Goal: Task Accomplishment & Management: Complete application form

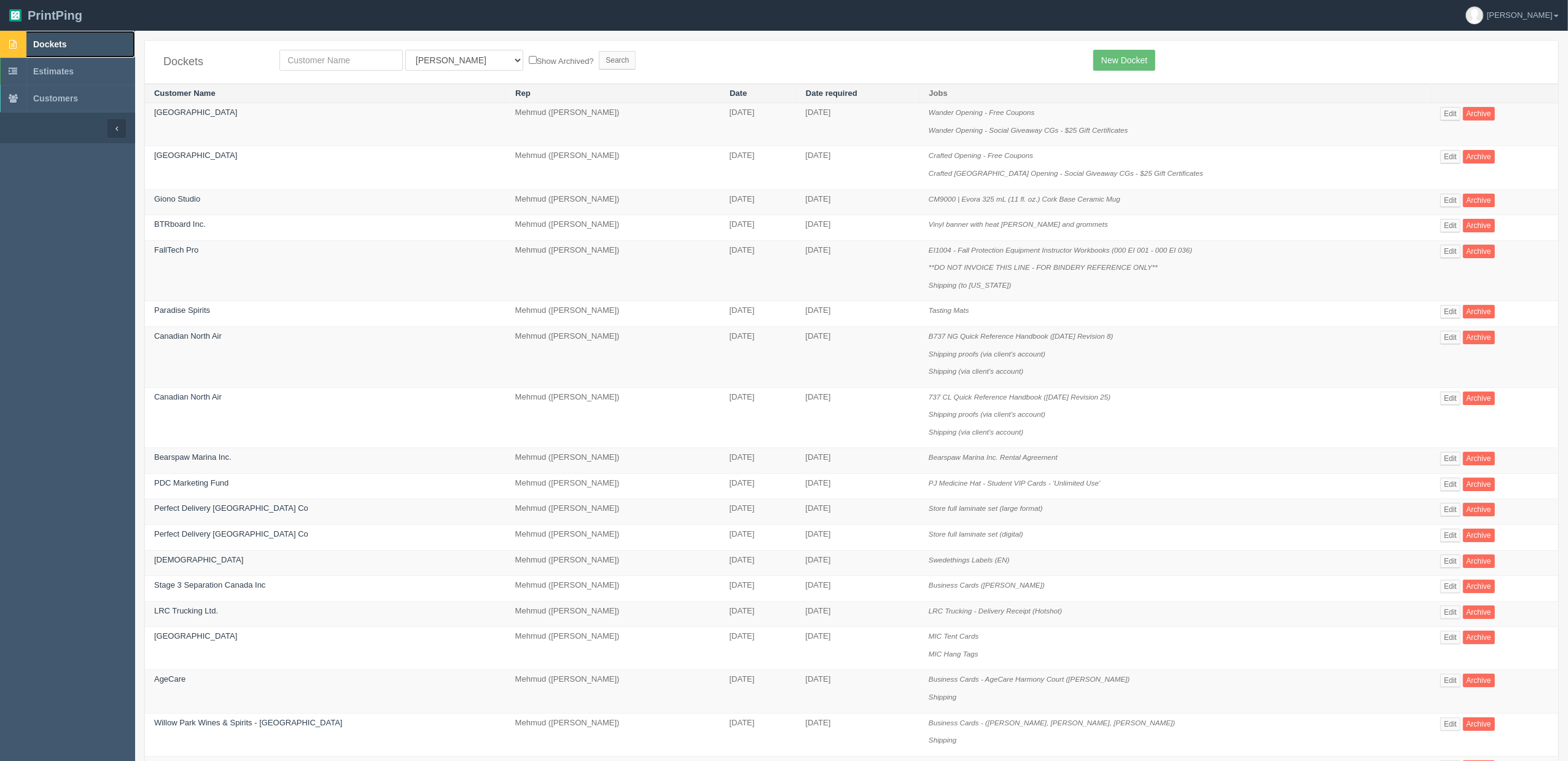
click at [87, 47] on link "Dockets" at bounding box center [68, 44] width 135 height 27
click at [200, 313] on link "Paradise Spirits" at bounding box center [181, 310] width 56 height 9
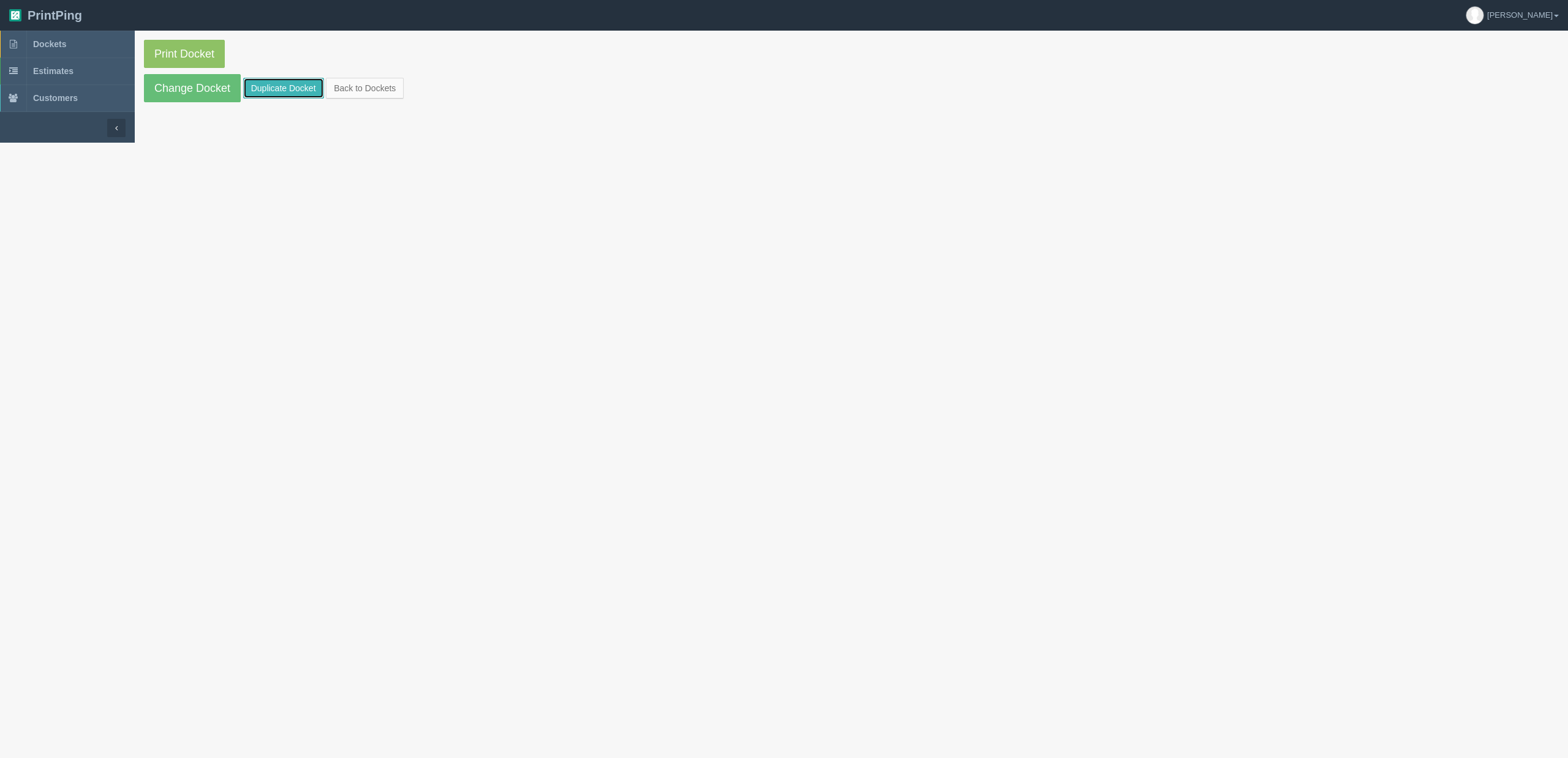
click at [267, 89] on link "Duplicate Docket" at bounding box center [284, 88] width 81 height 21
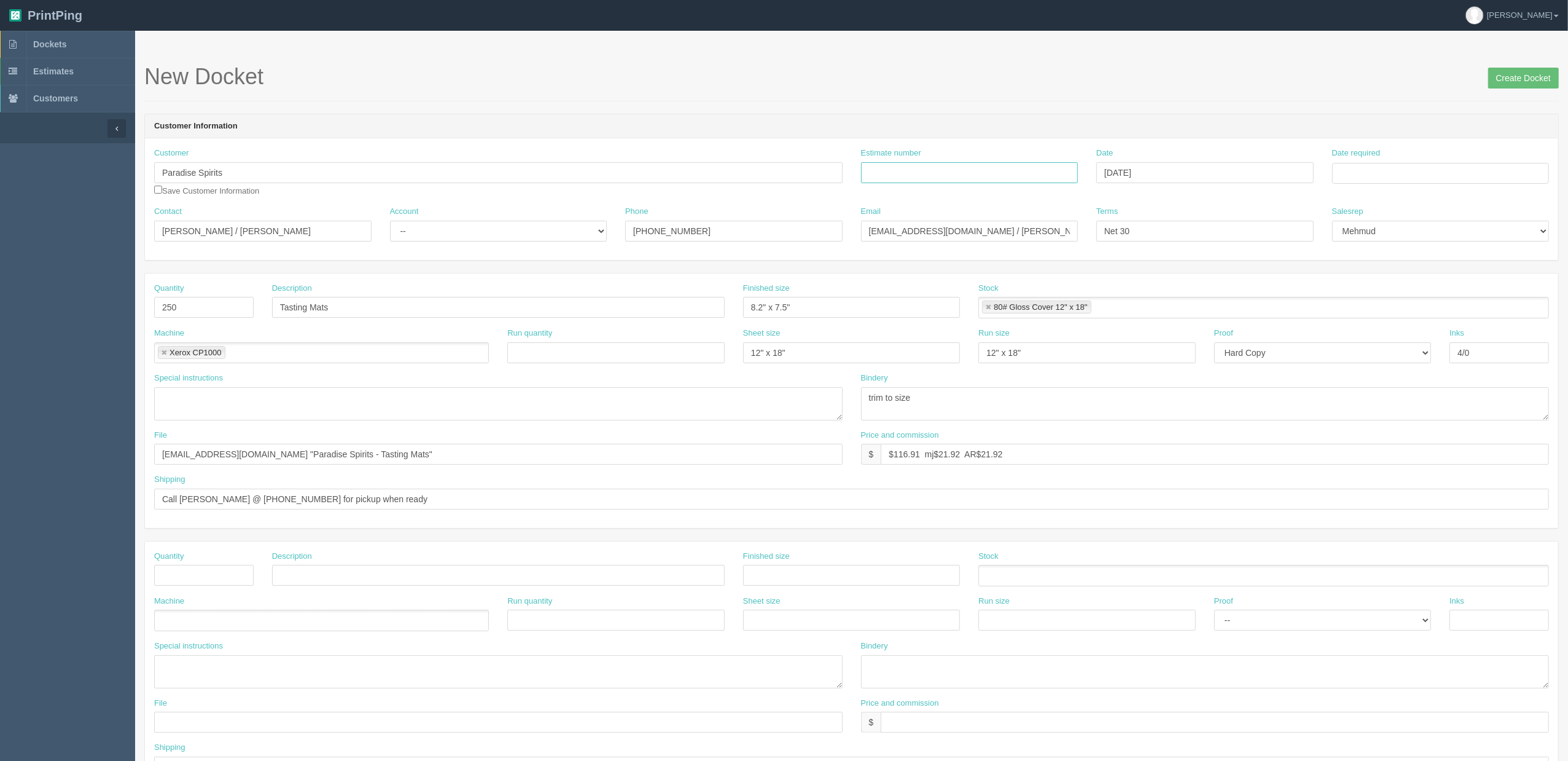
click at [939, 170] on input "Estimate number" at bounding box center [970, 173] width 218 height 21
paste input "092207"
type input "092207"
click at [1403, 172] on input "Date required" at bounding box center [1441, 173] width 218 height 21
click at [1397, 307] on td "27" at bounding box center [1393, 310] width 18 height 18
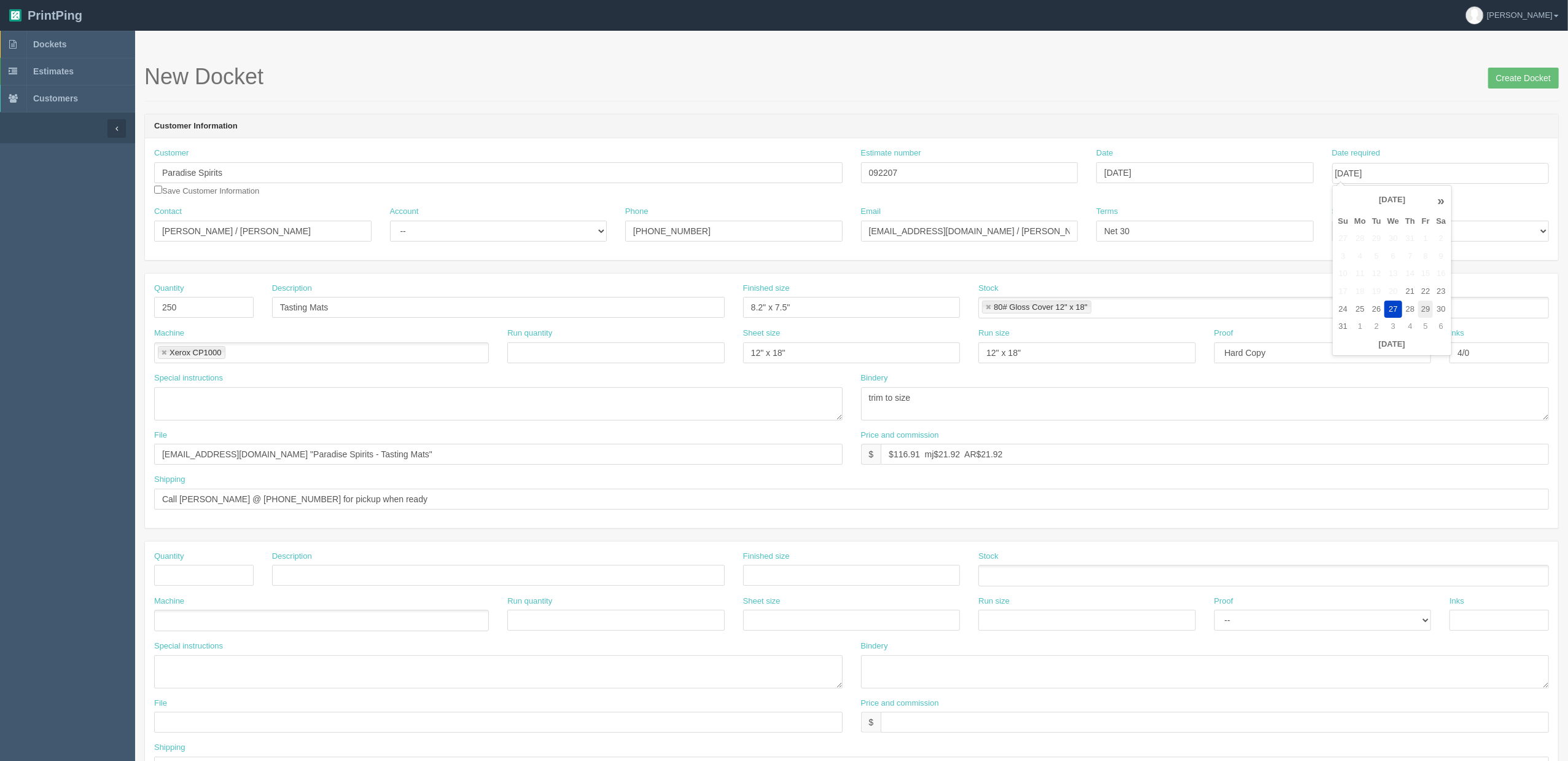
click at [1430, 307] on td "29" at bounding box center [1425, 310] width 15 height 18
type input "[DATE]"
drag, startPoint x: 1131, startPoint y: 131, endPoint x: 858, endPoint y: 192, distance: 279.7
click at [1131, 131] on header "Customer Information" at bounding box center [852, 127] width 1413 height 24
click at [436, 231] on select "-- Existing Client Allrush Client Rep Client" at bounding box center [499, 231] width 218 height 21
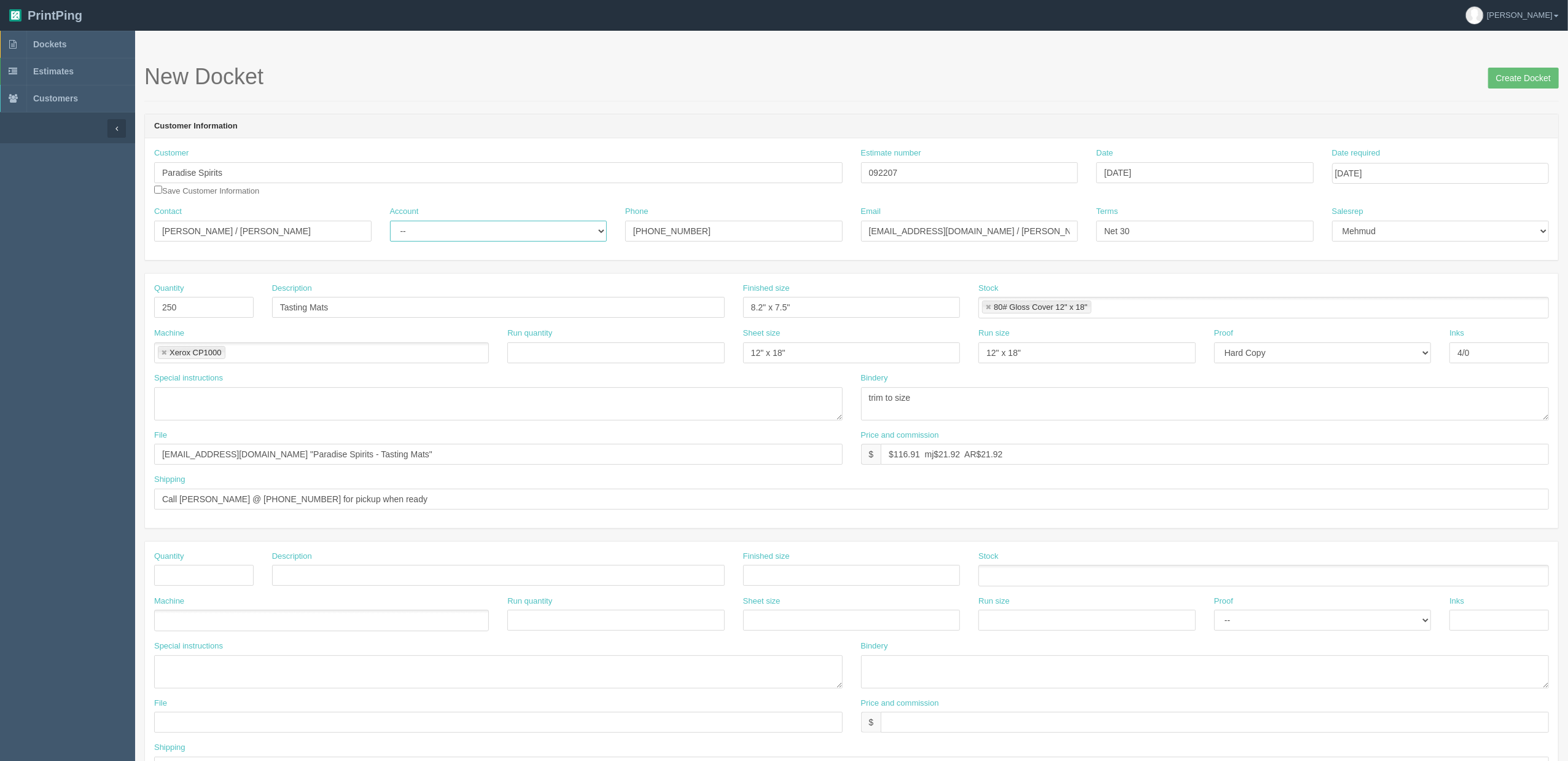
select select "Rep Client"
click at [390, 221] on select "-- Existing Client Allrush Client Rep Client" at bounding box center [499, 231] width 218 height 21
drag, startPoint x: 347, startPoint y: 306, endPoint x: 359, endPoint y: 306, distance: 12.0
click at [347, 306] on input "Tasting Mats" at bounding box center [499, 307] width 453 height 21
click at [406, 303] on input "Tasting Cards" at bounding box center [499, 307] width 453 height 21
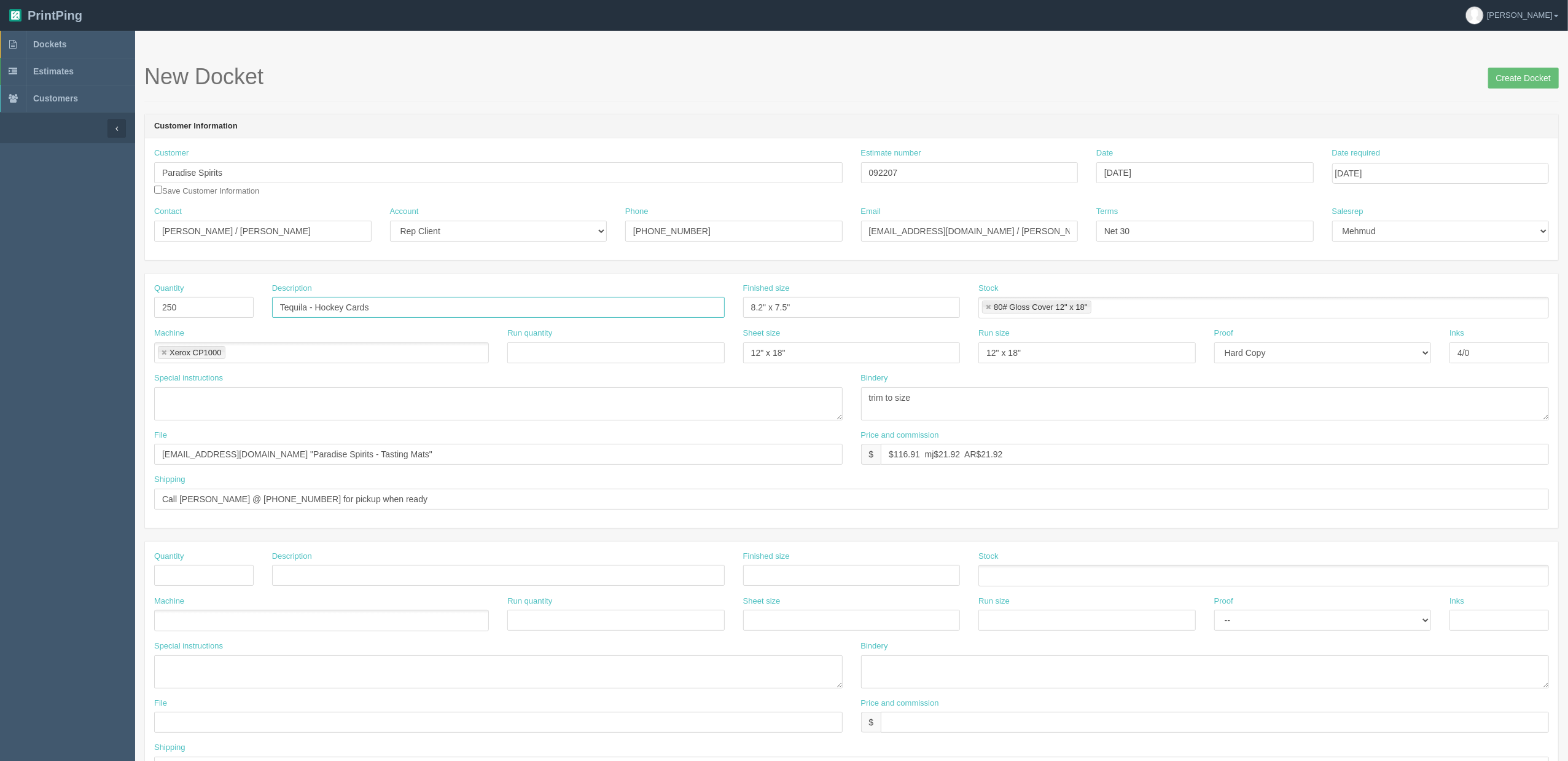
type input "Tequila - Hockey Cards"
drag, startPoint x: 915, startPoint y: 180, endPoint x: 645, endPoint y: 429, distance: 367.3
click at [720, 189] on div "Customer Paradise Spirits Save Customer Information Estimate number 092207 Date…" at bounding box center [852, 177] width 1413 height 58
drag, startPoint x: 822, startPoint y: 308, endPoint x: 382, endPoint y: 369, distance: 444.2
click at [382, 369] on div "Quantity 250 Description Tequila - Hockey Cards Finished size 8.2" x 7.5" Stock…" at bounding box center [852, 401] width 1413 height 255
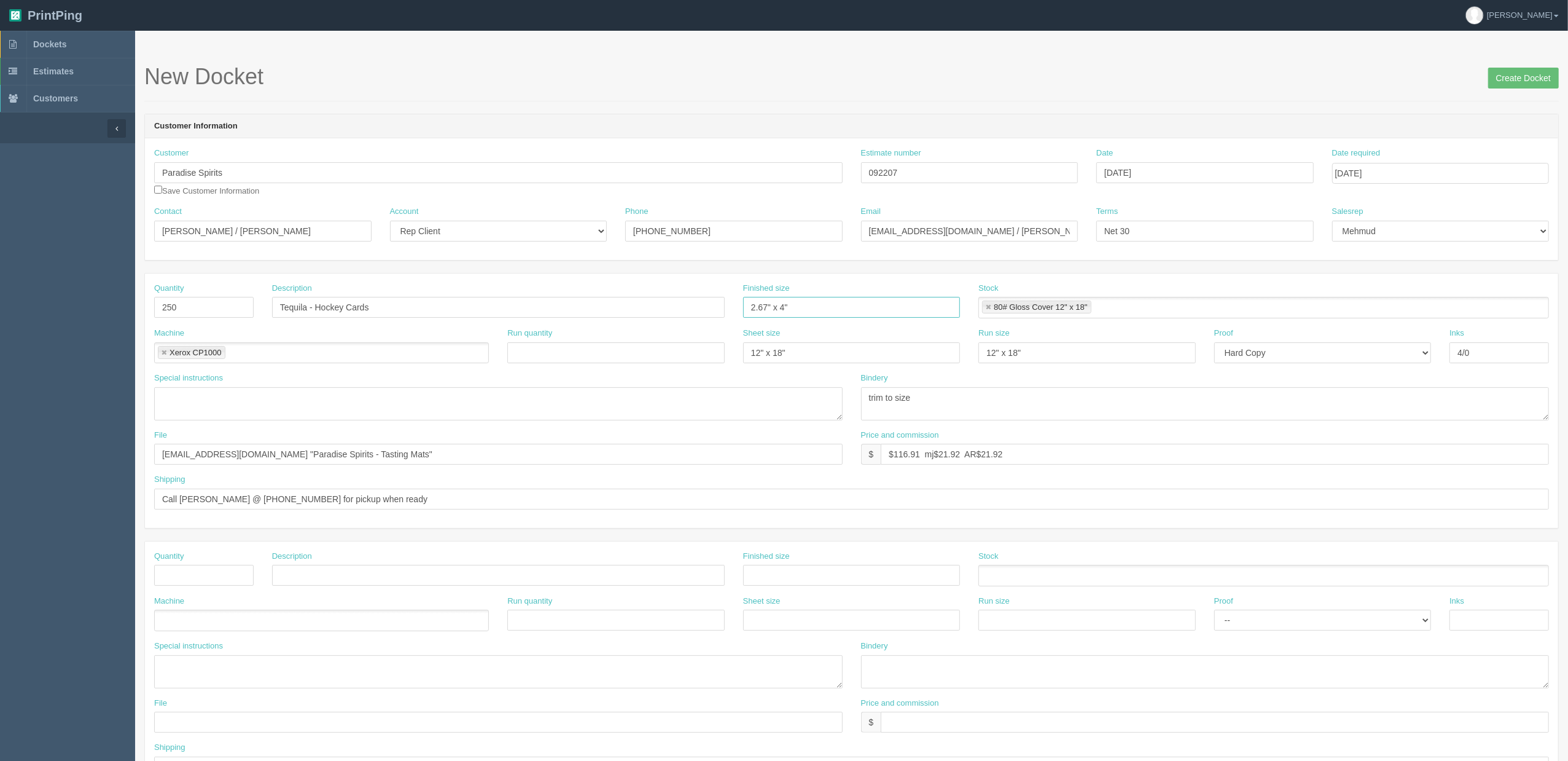
type input "2.67" x 4""
click at [990, 310] on link at bounding box center [988, 308] width 7 height 8
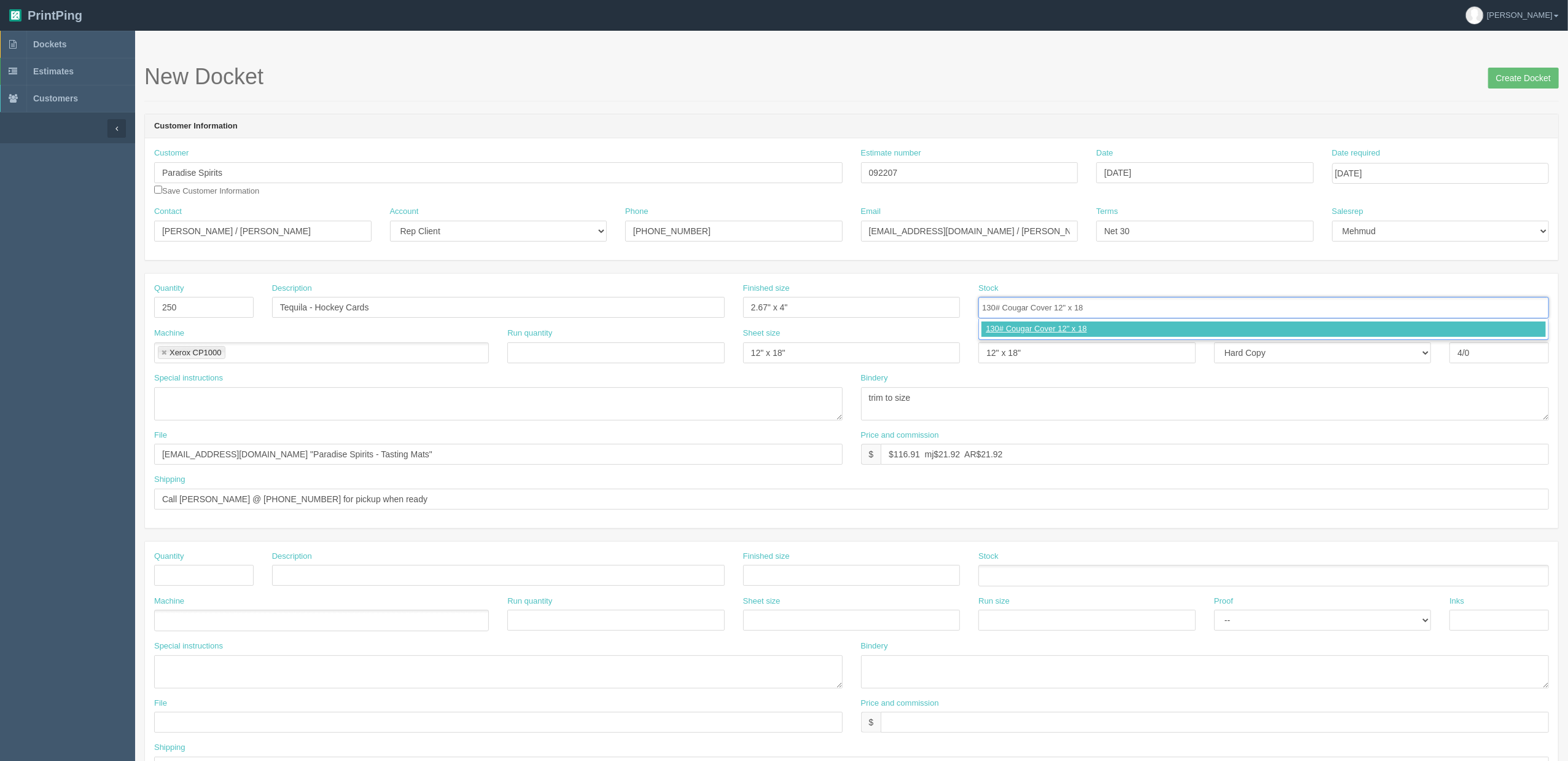
type input "130# Cougar Cover 12" x 18""
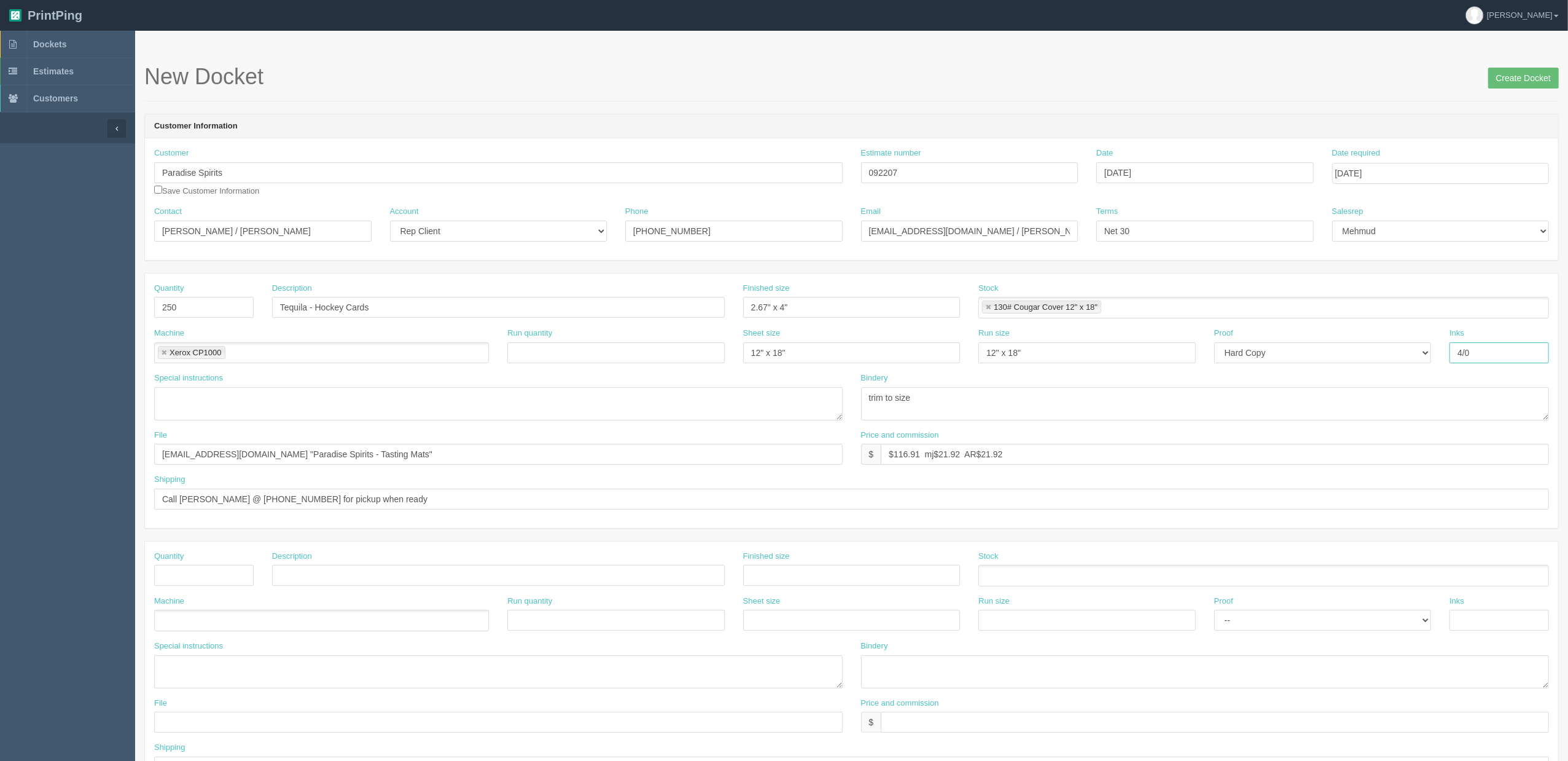
drag, startPoint x: 1500, startPoint y: 354, endPoint x: 821, endPoint y: 356, distance: 679.0
click at [1005, 340] on div "Machine Xerox CP1000 Xerox CP1000 Run quantity Sheet size 12" x 18" Run size 12…" at bounding box center [852, 350] width 1413 height 45
type input "4/4"
type textarea "4x versions, print qty 250 of each version = 1000 cards"
drag, startPoint x: 211, startPoint y: 306, endPoint x: -48, endPoint y: 314, distance: 259.1
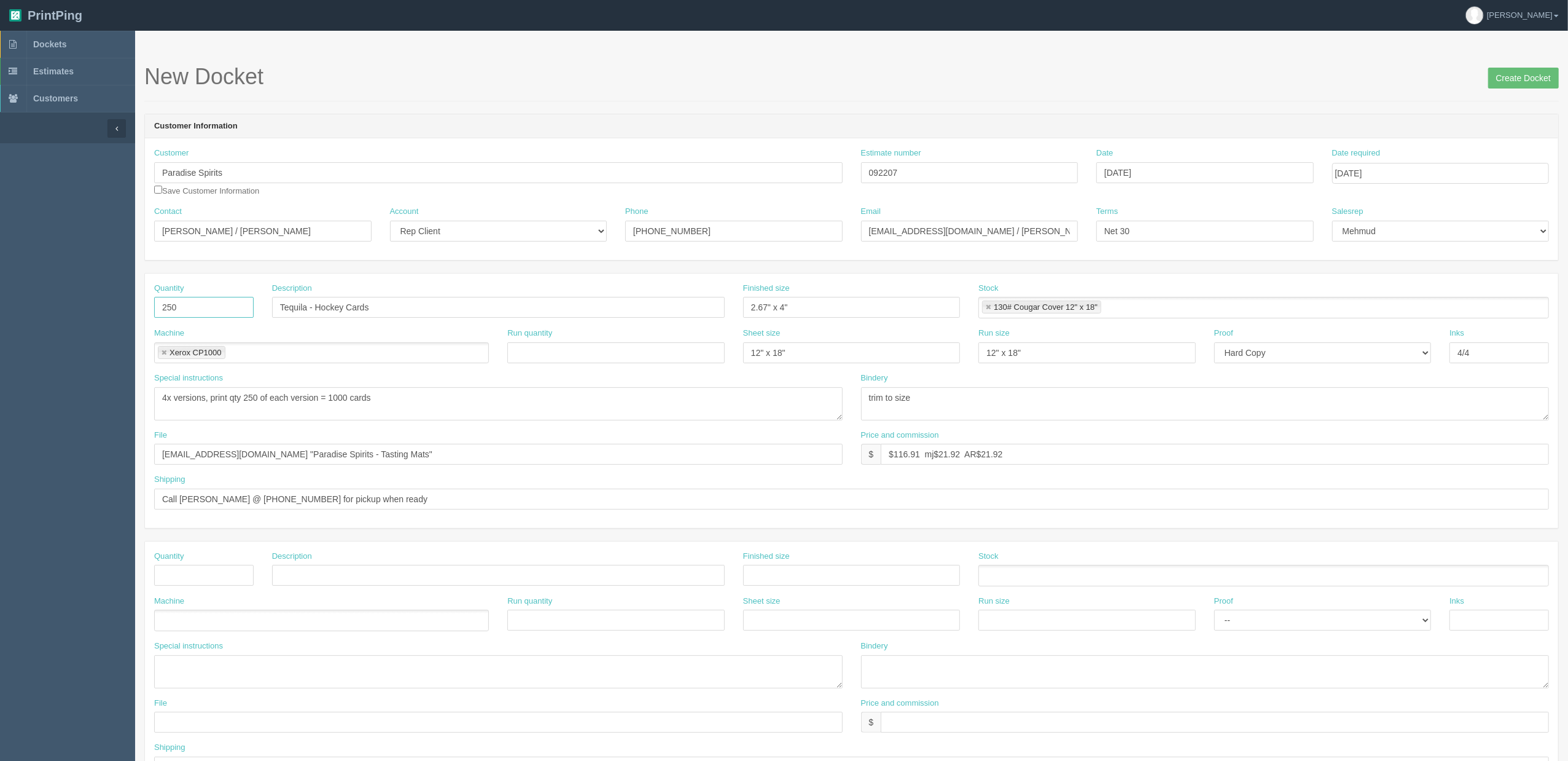
click at [0, 314] on html "PrintPing Zack Edit account ( zack@allrush.ca ) Logout Dockets Estimates" at bounding box center [784, 558] width 1568 height 1117
type input "1,000"
click at [440, 299] on input "Tequila - Hockey Cards" at bounding box center [499, 307] width 453 height 21
type input "Tequila - Hockey Cards (4 versions x 250 of each)"
click at [954, 404] on textarea "trim to size" at bounding box center [1205, 403] width 689 height 33
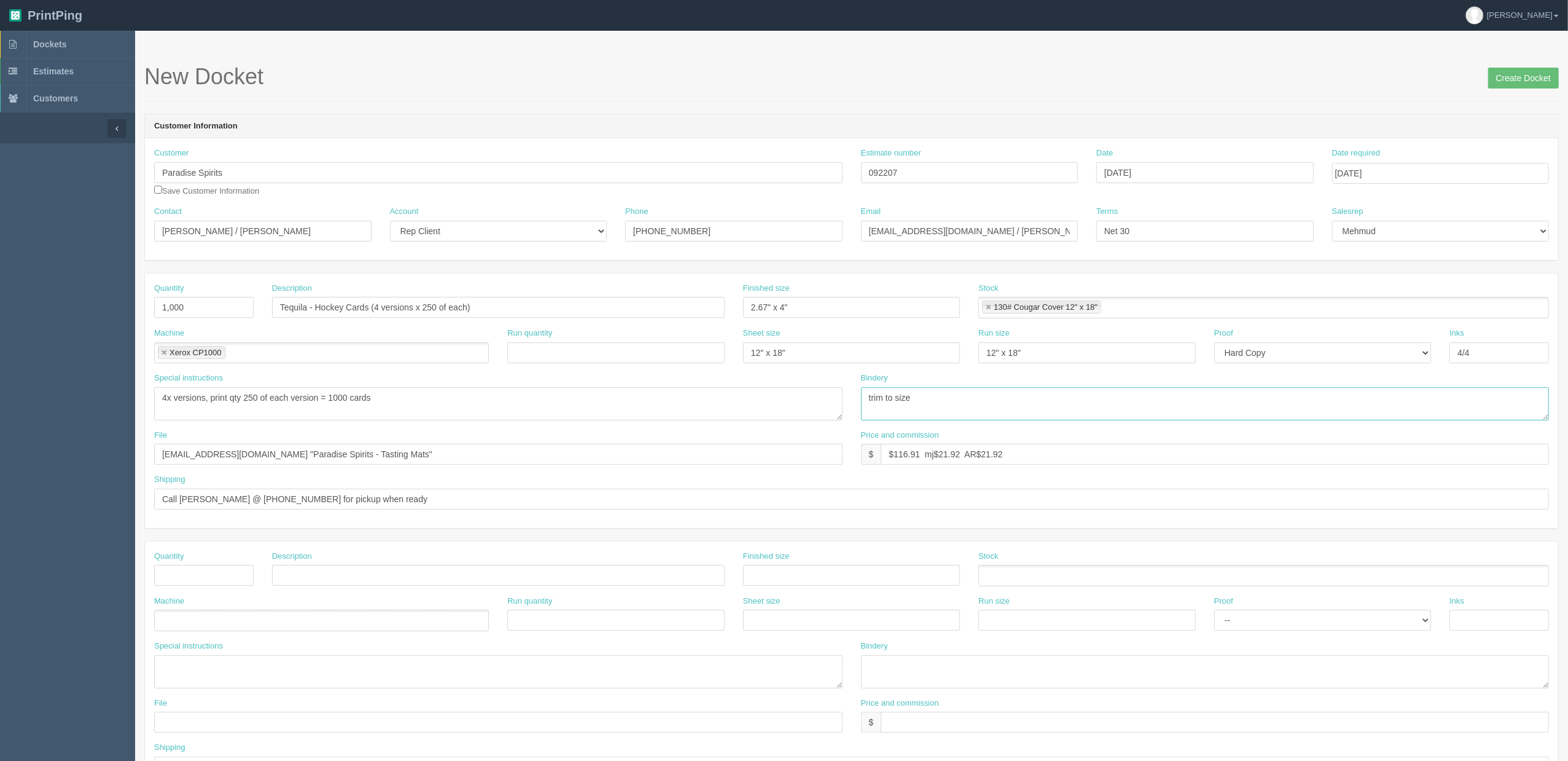
click at [936, 399] on textarea "trim to size" at bounding box center [1205, 403] width 689 height 33
click at [951, 411] on textarea "trim to size" at bounding box center [1205, 403] width 689 height 33
click at [944, 401] on textarea "trim to size" at bounding box center [1205, 403] width 689 height 33
type textarea "trim to size, shrinkwrap per version"
click at [1045, 408] on textarea "trim to size" at bounding box center [1205, 403] width 689 height 33
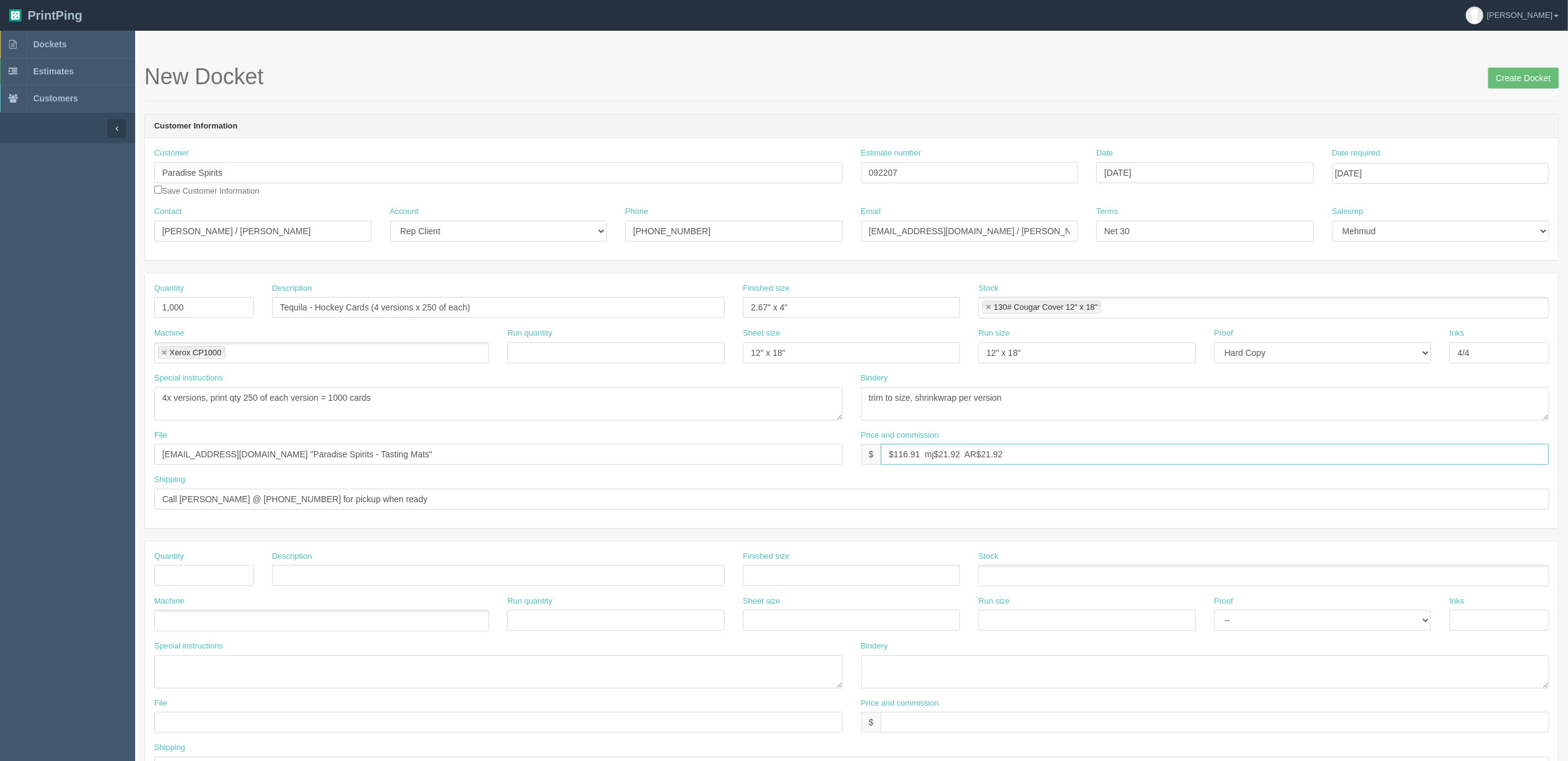
drag, startPoint x: 941, startPoint y: 454, endPoint x: 1568, endPoint y: 351, distance: 635.4
click at [1568, 343] on html "PrintPing Zack Edit account ( zack@allrush.ca ) Logout Dockets Estimates" at bounding box center [784, 558] width 1568 height 1117
click at [981, 453] on input "$144.77 mj$ AR$" at bounding box center [1214, 454] width 668 height 21
drag, startPoint x: 940, startPoint y: 454, endPoint x: 1298, endPoint y: 618, distance: 393.8
click at [940, 454] on input "$144.77 mj$ AR$26.32" at bounding box center [1214, 454] width 668 height 21
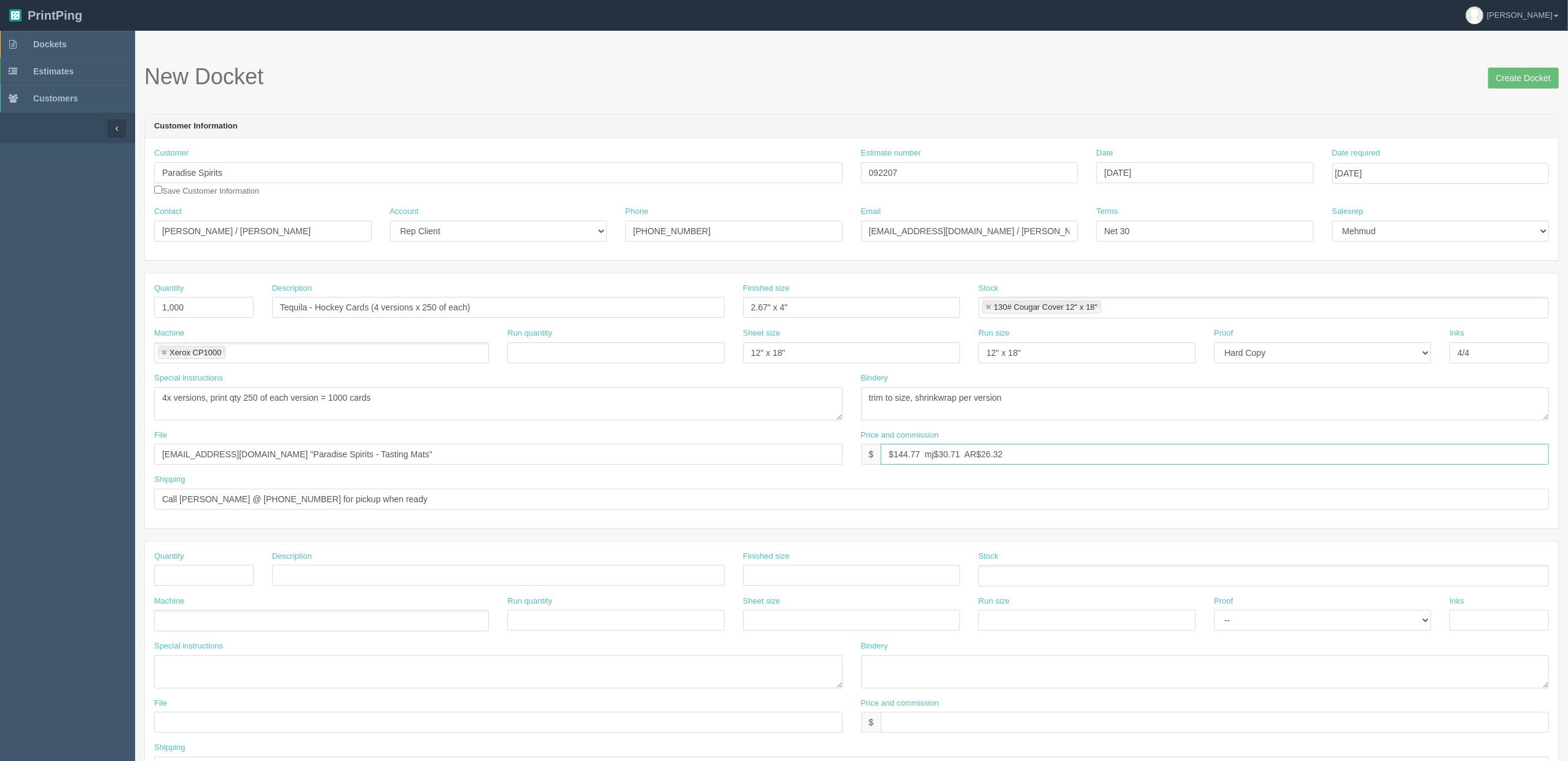
type input "$144.77 mj$30.71 AR$26.32"
click at [404, 452] on input "files@allrush.ca "Paradise Spirits - Tasting Mats"" at bounding box center [498, 454] width 689 height 21
drag, startPoint x: 416, startPoint y: 460, endPoint x: 56, endPoint y: 460, distance: 360.0
click at [56, 460] on section "Dockets Estimates Customers" at bounding box center [784, 573] width 1568 height 1085
paste input "Z:\P\Paradise Spirits\2025\August 2025\Tequila - Hockey Cards"
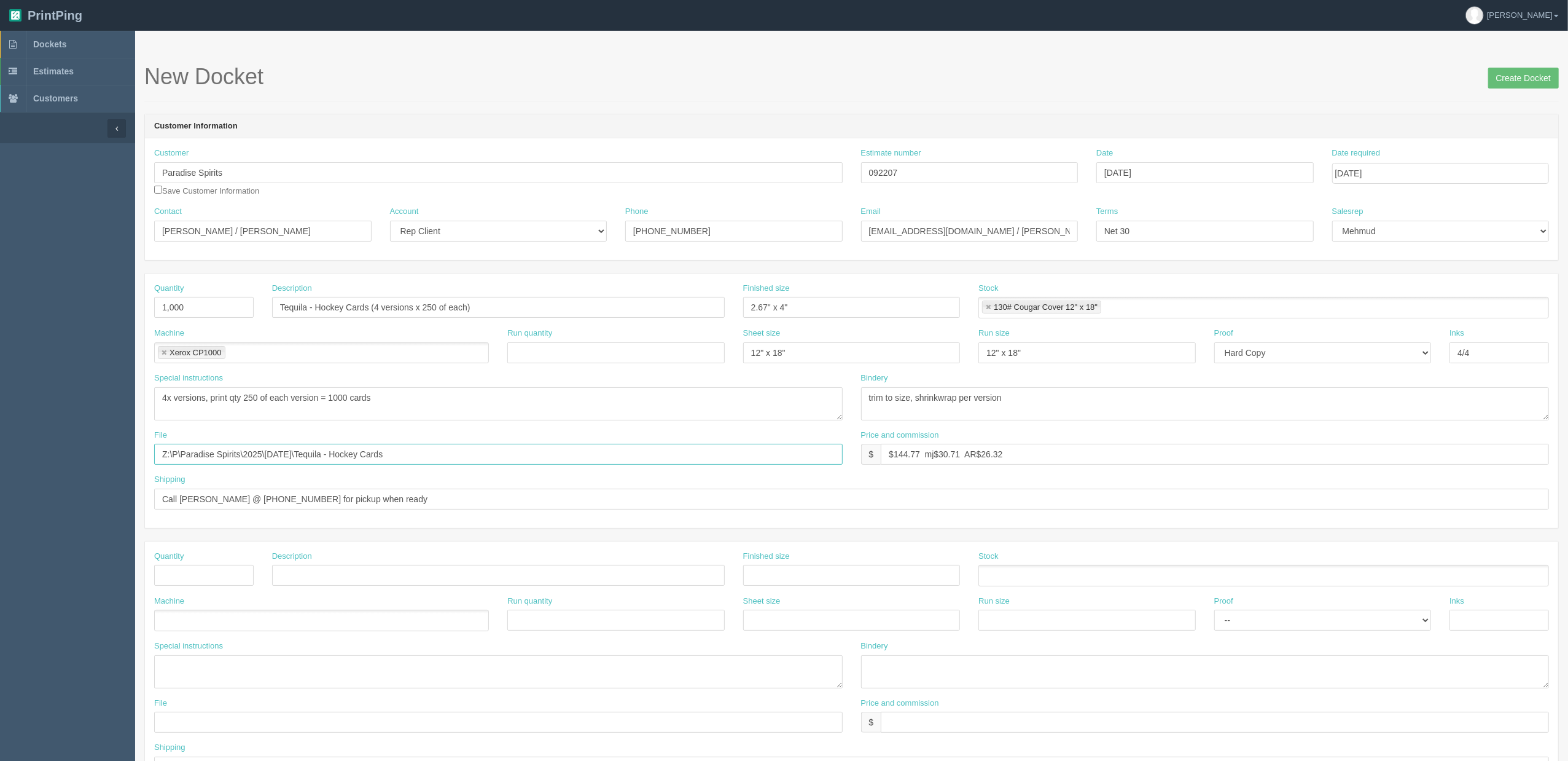
drag, startPoint x: 239, startPoint y: 457, endPoint x: 62, endPoint y: 454, distance: 177.0
click at [64, 454] on section "Dockets Estimates Customers" at bounding box center [784, 573] width 1568 height 1085
type input "\August 2025\Tequila - Hockey Cards"
click at [1515, 71] on input "Create Docket" at bounding box center [1524, 78] width 71 height 21
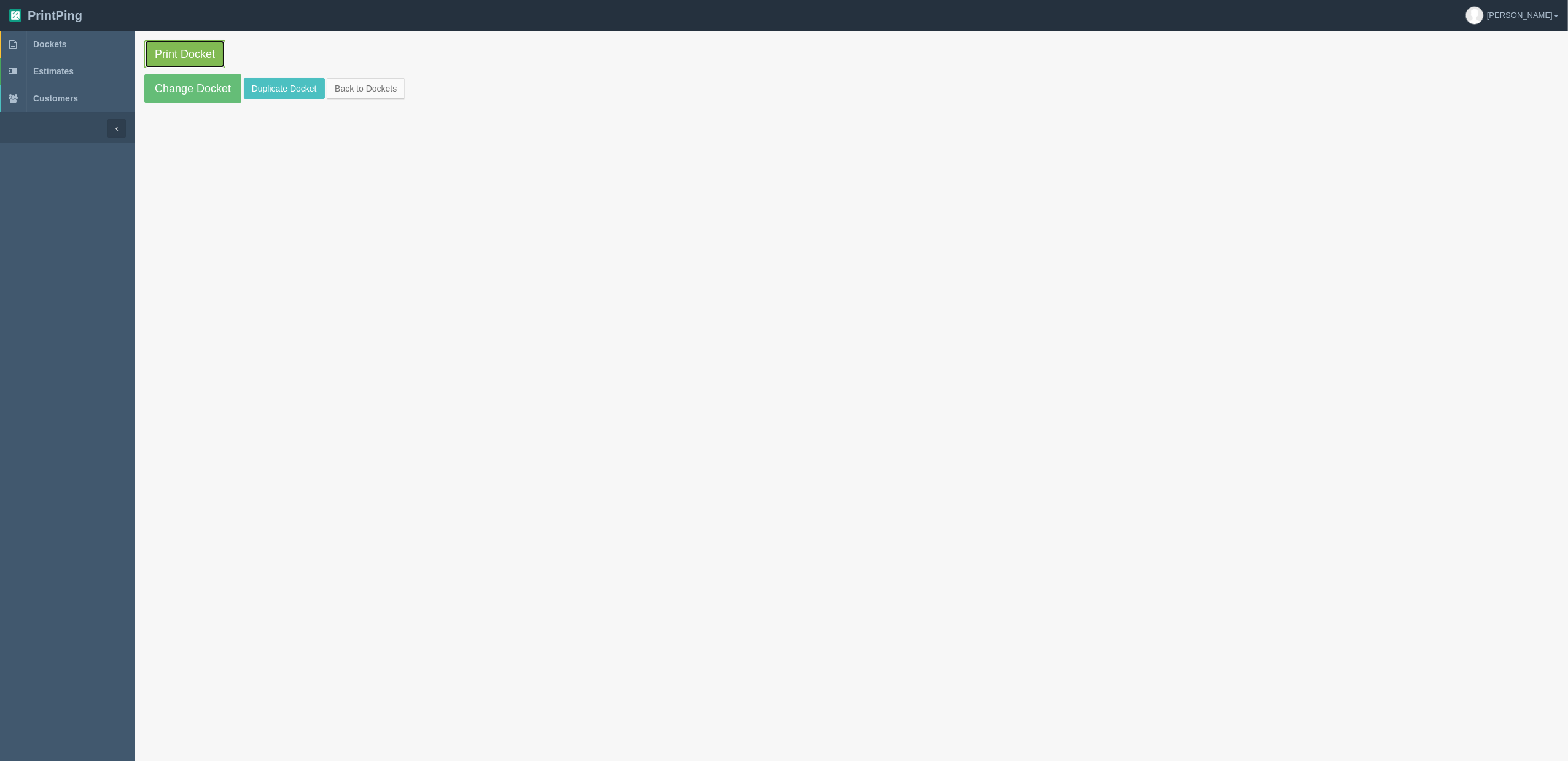
click at [197, 55] on link "Print Docket" at bounding box center [185, 54] width 81 height 28
click at [108, 47] on link "Dockets" at bounding box center [68, 44] width 135 height 27
